Goal: Task Accomplishment & Management: Use online tool/utility

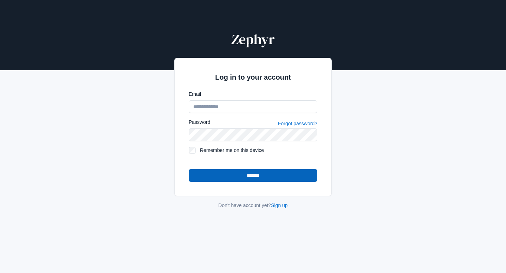
type input "**********"
click at [281, 177] on input "*******" at bounding box center [253, 175] width 129 height 13
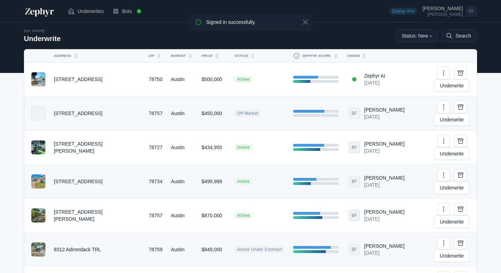
click at [168, 233] on td "Austin" at bounding box center [182, 250] width 31 height 34
click at [40, 243] on span at bounding box center [38, 250] width 14 height 14
click at [348, 244] on span "BF" at bounding box center [353, 249] width 11 height 11
click at [440, 240] on icon at bounding box center [443, 243] width 7 height 7
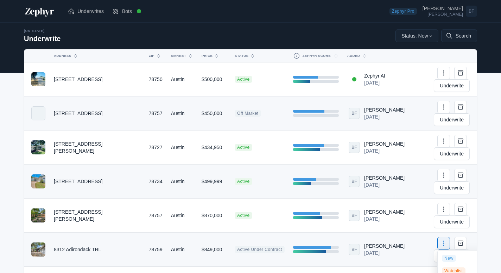
click at [389, 233] on td "BF [PERSON_NAME] [DATE]" at bounding box center [376, 250] width 66 height 34
click at [76, 10] on link "Underwrites" at bounding box center [85, 11] width 45 height 14
click at [167, 233] on td "Austin" at bounding box center [182, 250] width 31 height 34
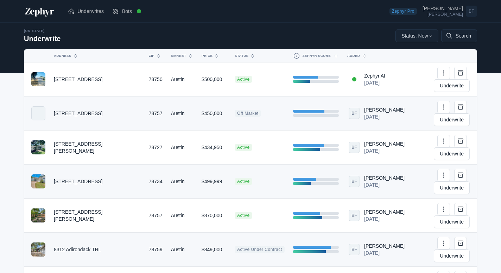
click at [167, 233] on td "Austin" at bounding box center [182, 250] width 31 height 34
click at [73, 233] on td "8312 Adirondack TRL" at bounding box center [97, 250] width 95 height 34
click at [453, 250] on link "Underwrite" at bounding box center [451, 256] width 36 height 13
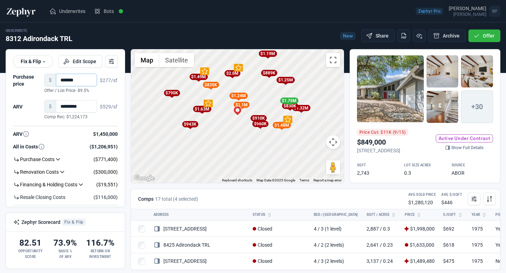
drag, startPoint x: 80, startPoint y: 79, endPoint x: 36, endPoint y: 79, distance: 44.3
click at [44, 79] on div "$ *******" at bounding box center [70, 80] width 53 height 13
drag, startPoint x: 83, startPoint y: 104, endPoint x: 45, endPoint y: 104, distance: 37.6
click at [66, 104] on input "*********" at bounding box center [76, 106] width 41 height 13
click at [249, 143] on div "To activate drag with keyboard, press Alt + Enter. Once in keyboard drag state,…" at bounding box center [237, 117] width 213 height 134
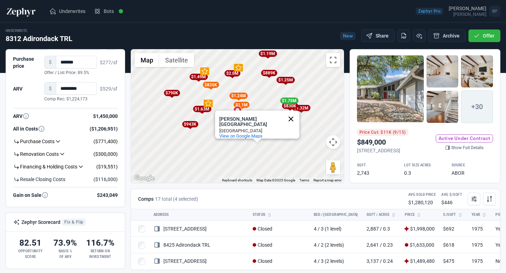
click at [288, 112] on button "Close" at bounding box center [291, 119] width 17 height 17
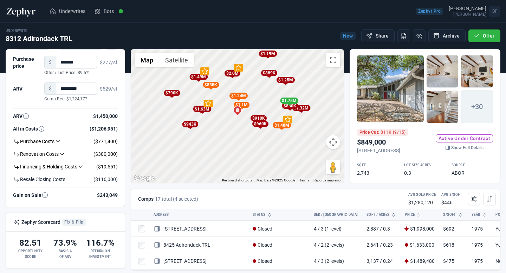
click at [284, 100] on div "$1.75M" at bounding box center [289, 101] width 18 height 6
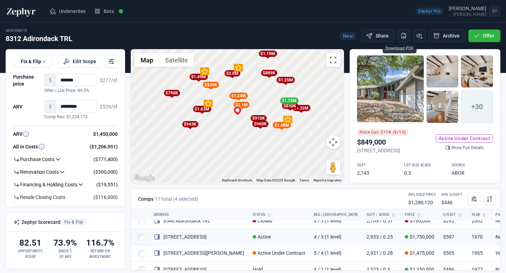
click at [405, 34] on icon "Download PDF" at bounding box center [405, 33] width 1 height 1
click at [374, 33] on button "Share" at bounding box center [377, 36] width 33 height 13
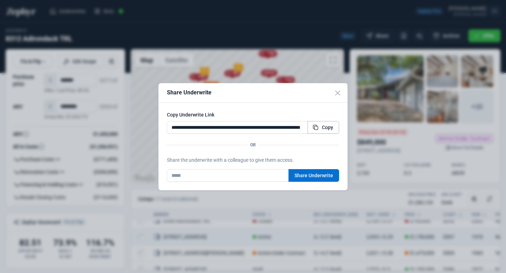
click at [329, 125] on span "Copy" at bounding box center [327, 127] width 11 height 7
click at [334, 93] on button "Close" at bounding box center [338, 93] width 20 height 20
